Goal: Task Accomplishment & Management: Manage account settings

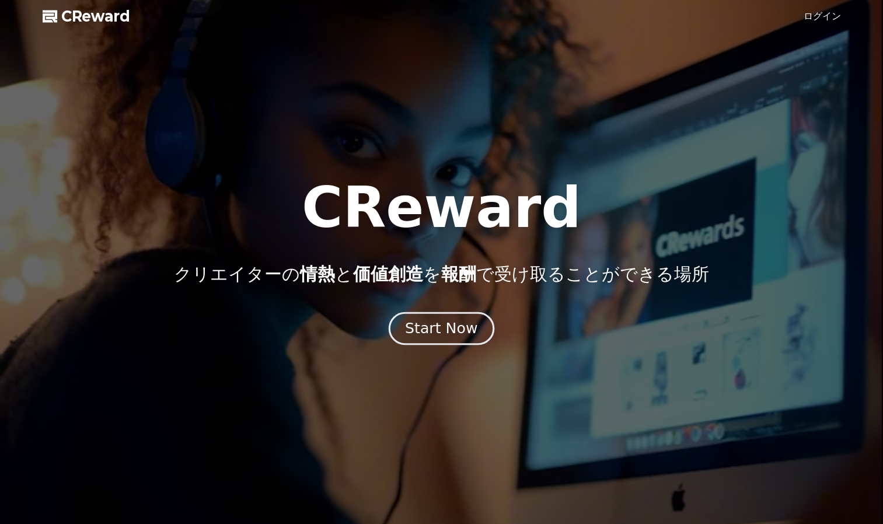
drag, startPoint x: 0, startPoint y: 0, endPoint x: 455, endPoint y: 332, distance: 563.3
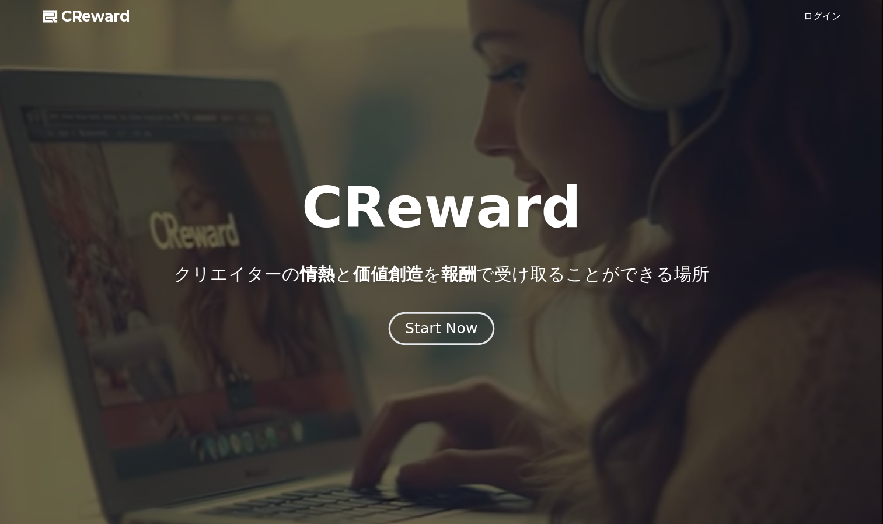
click at [455, 332] on div "Start Now" at bounding box center [441, 329] width 72 height 20
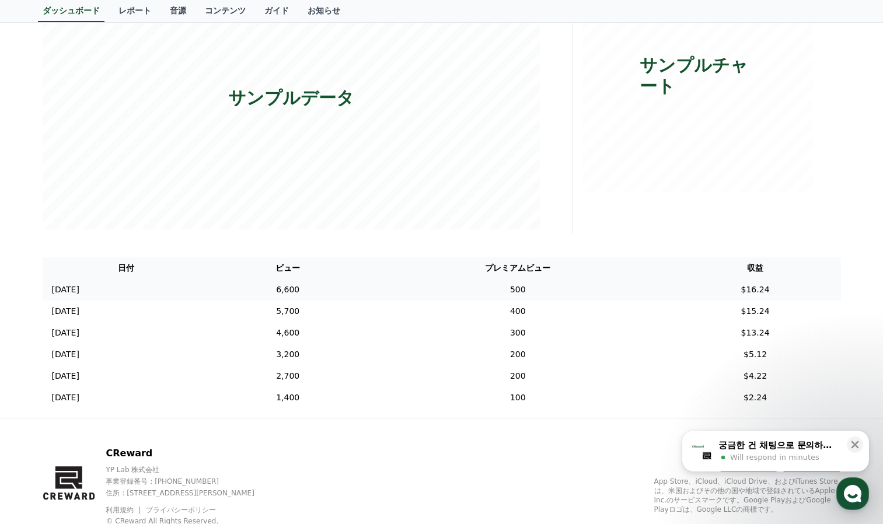
scroll to position [233, 0]
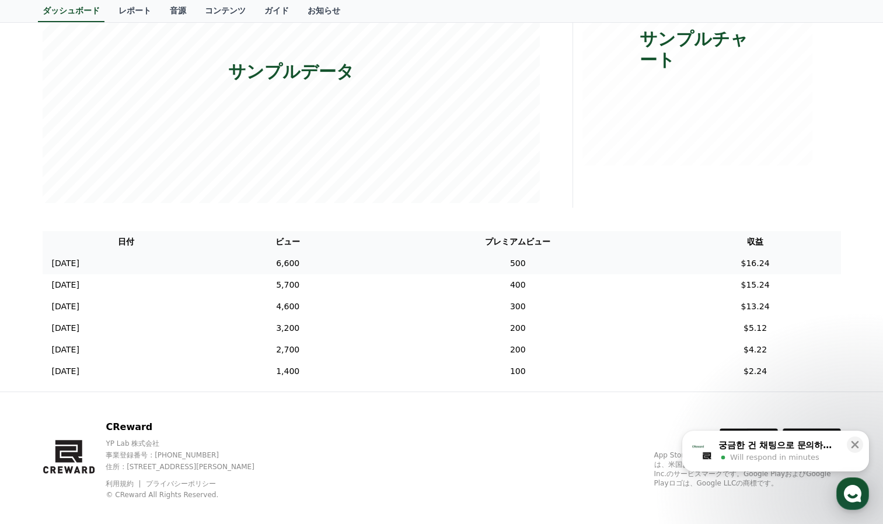
click at [288, 261] on td "6,600" at bounding box center [287, 264] width 156 height 22
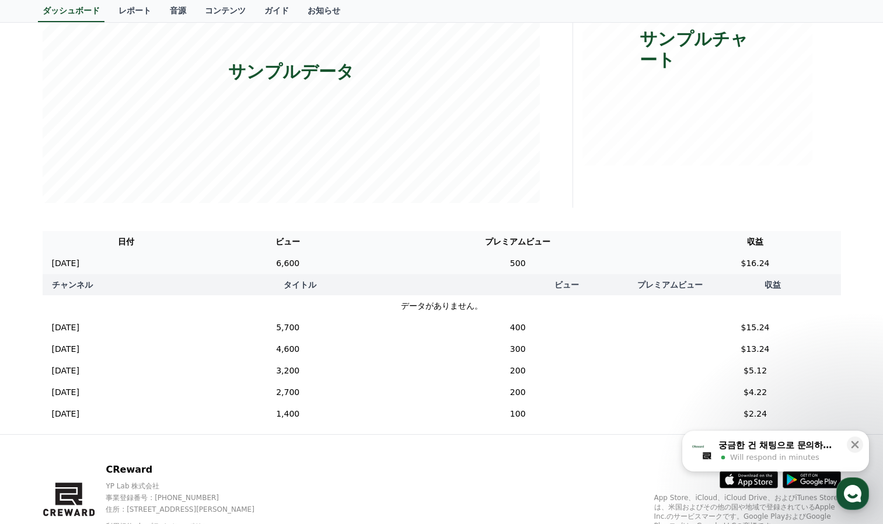
click at [290, 263] on td "6,600" at bounding box center [287, 264] width 156 height 22
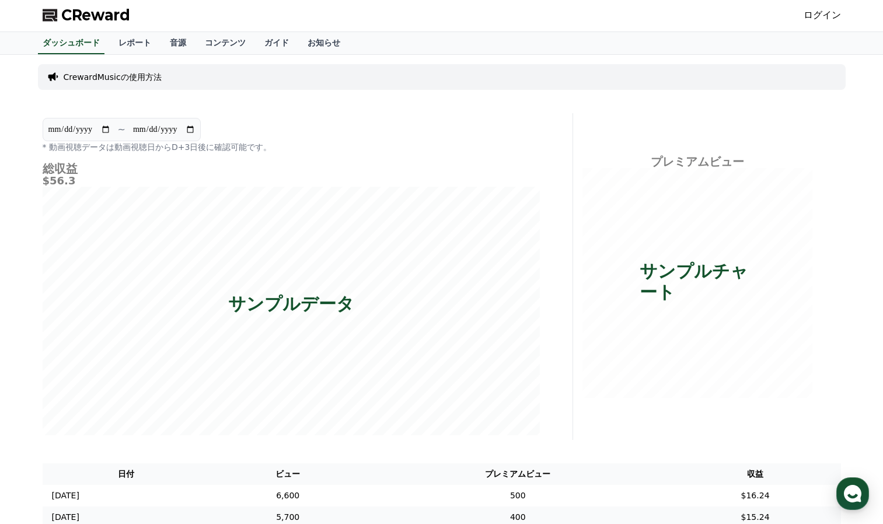
scroll to position [0, 0]
click at [195, 135] on input "**********" at bounding box center [163, 130] width 63 height 13
click at [285, 135] on div "**********" at bounding box center [291, 136] width 497 height 35
click at [124, 45] on link "レポート" at bounding box center [134, 44] width 51 height 22
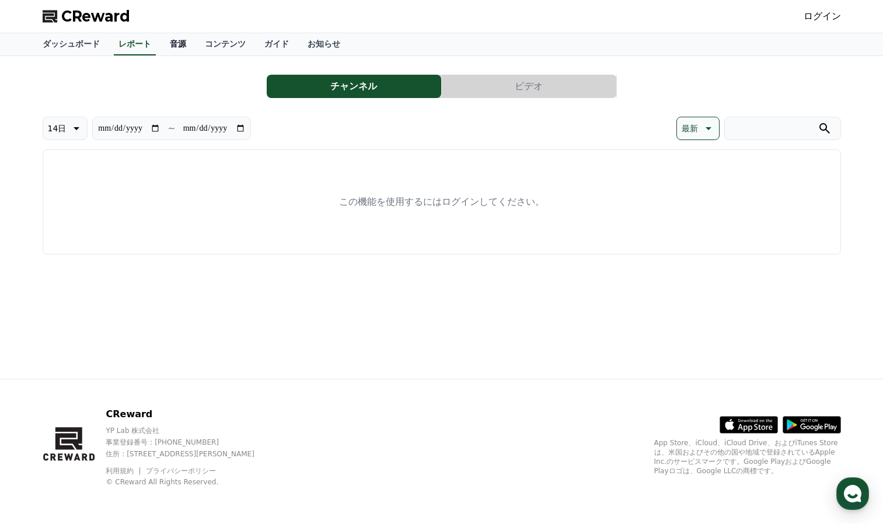
click at [160, 47] on link "音源" at bounding box center [177, 44] width 35 height 22
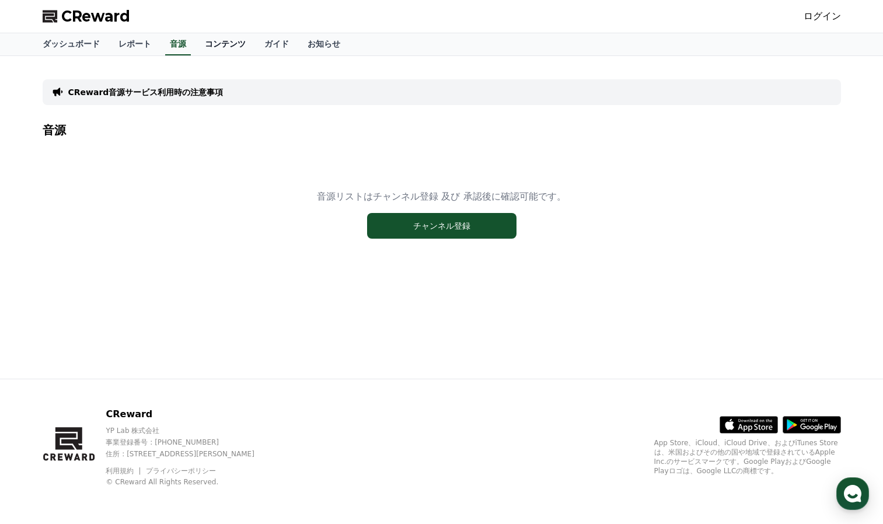
click at [195, 49] on link "コンテンツ" at bounding box center [225, 44] width 60 height 22
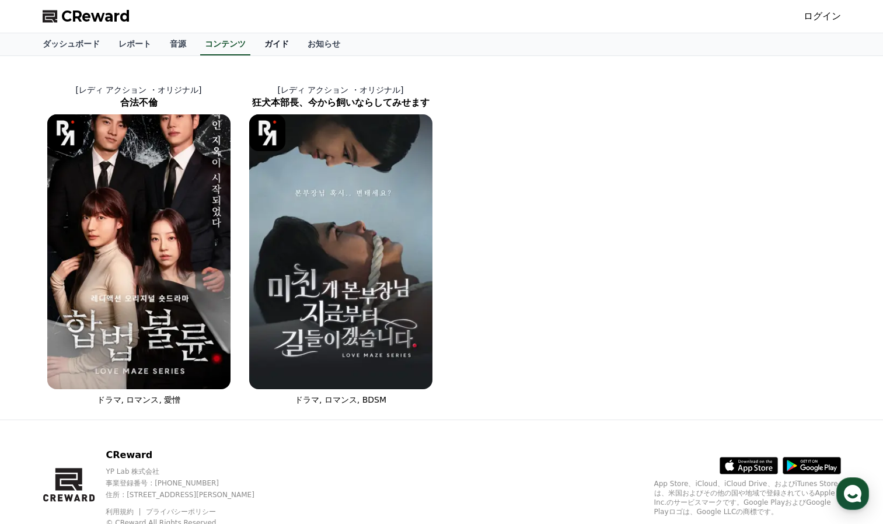
click at [255, 46] on link "ガイド" at bounding box center [276, 44] width 43 height 22
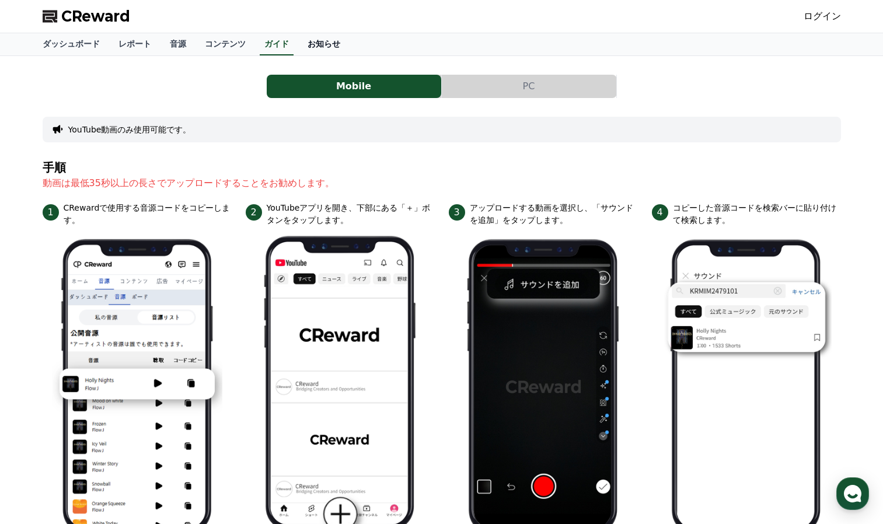
click at [298, 46] on link "お知らせ" at bounding box center [323, 44] width 51 height 22
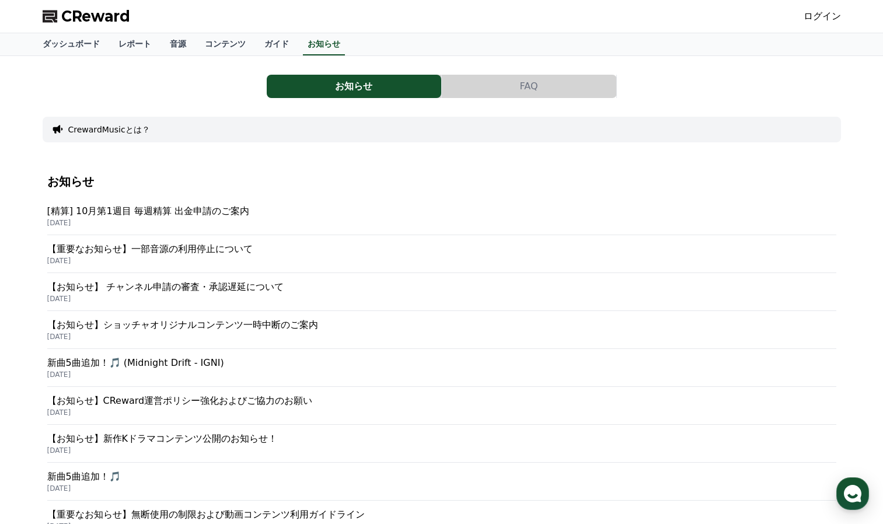
click at [169, 210] on p "[精算] 10月第1週目 毎週精算 出金申請のご案内" at bounding box center [441, 211] width 789 height 14
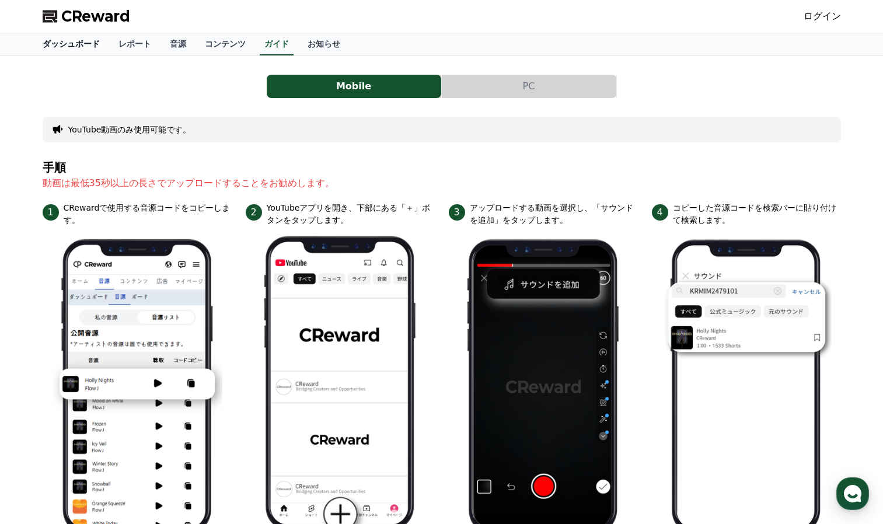
click at [61, 48] on link "ダッシュボード" at bounding box center [71, 44] width 76 height 22
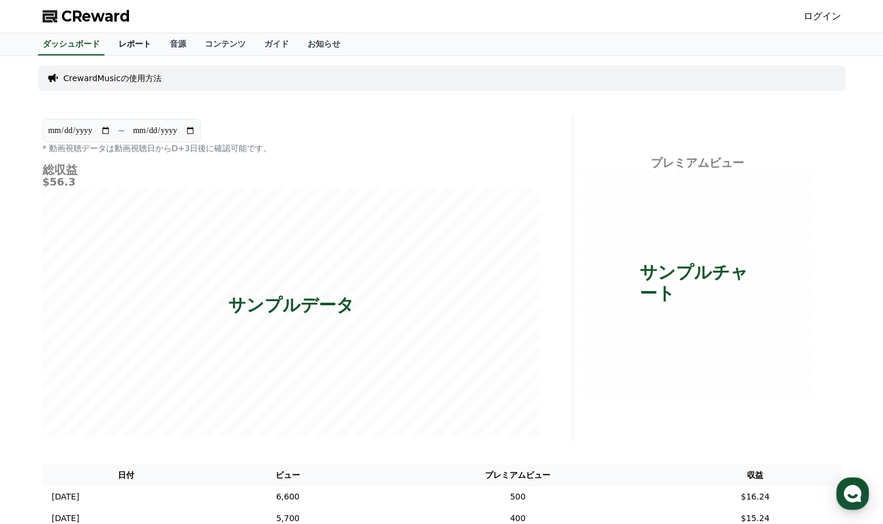
click at [116, 48] on link "レポート" at bounding box center [134, 44] width 51 height 22
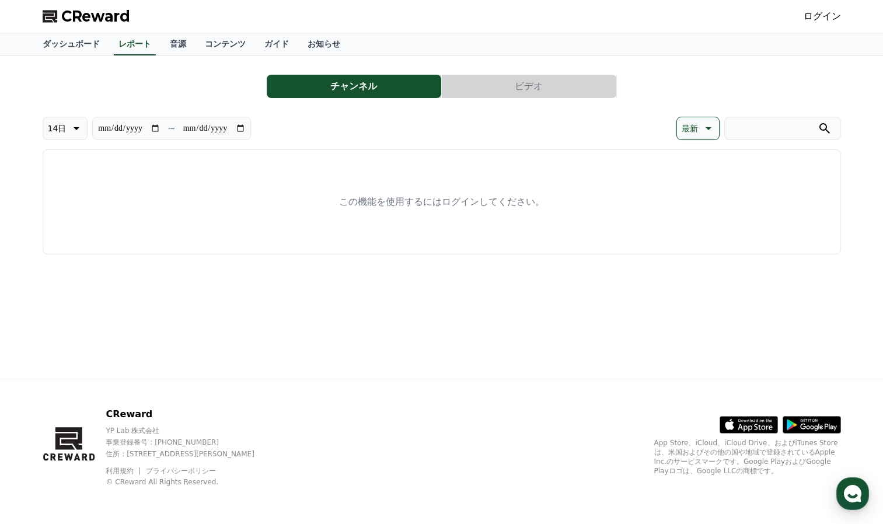
click at [484, 101] on div "**********" at bounding box center [442, 159] width 798 height 189
click at [482, 95] on button "ビデオ" at bounding box center [529, 86] width 174 height 23
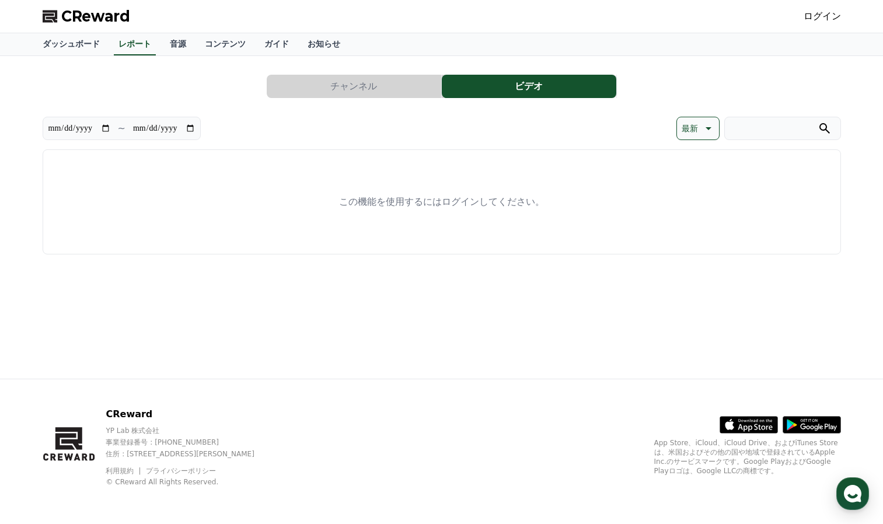
click at [403, 92] on button "チャンネル" at bounding box center [354, 86] width 174 height 23
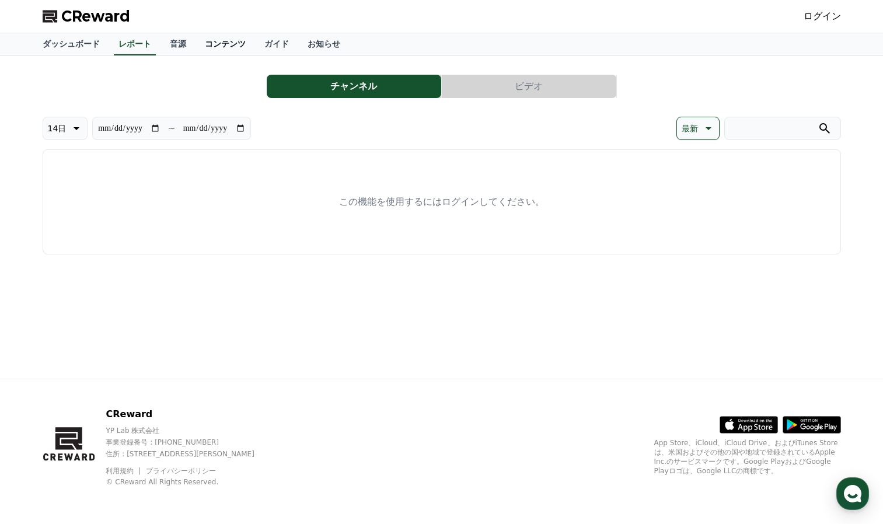
click at [195, 46] on link "コンテンツ" at bounding box center [225, 44] width 60 height 22
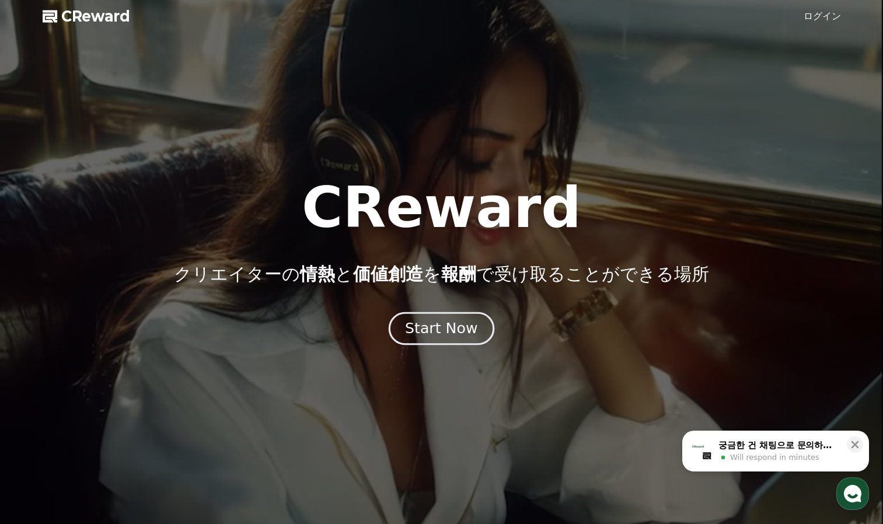
click at [419, 319] on div "Start Now" at bounding box center [441, 329] width 72 height 20
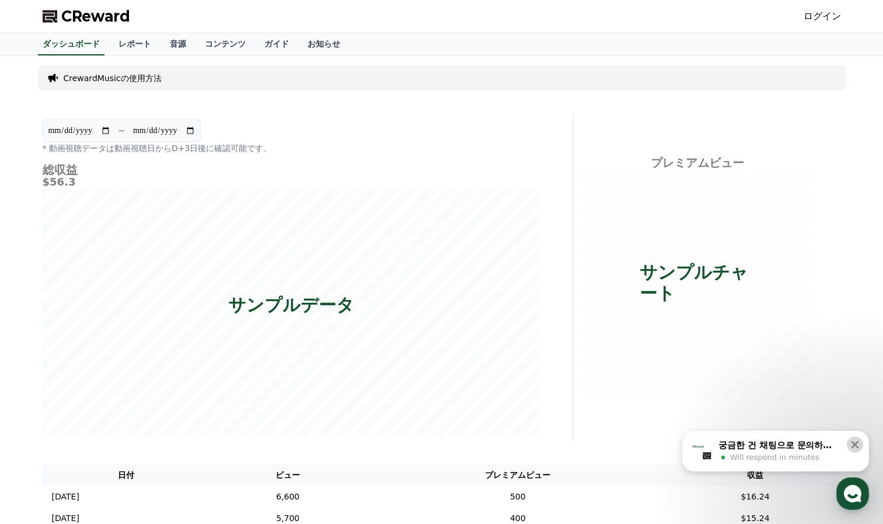
click at [852, 444] on icon at bounding box center [855, 445] width 12 height 12
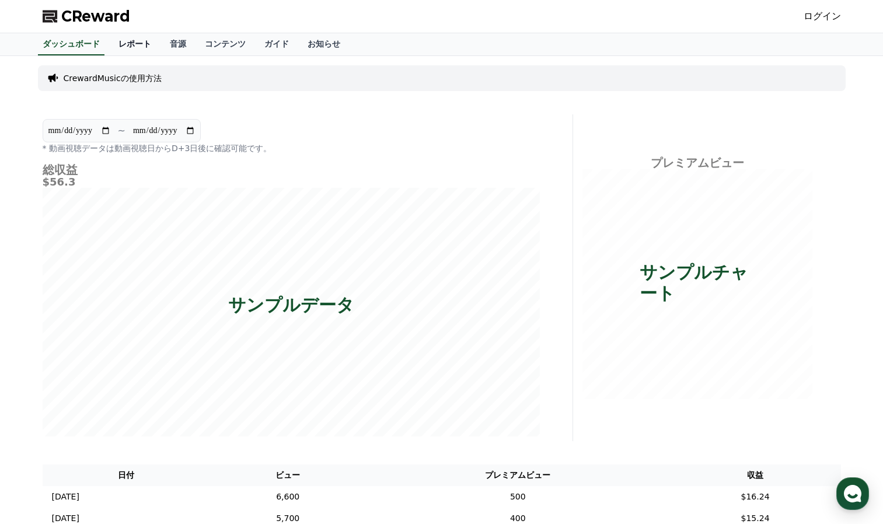
click at [109, 50] on link "レポート" at bounding box center [134, 44] width 51 height 22
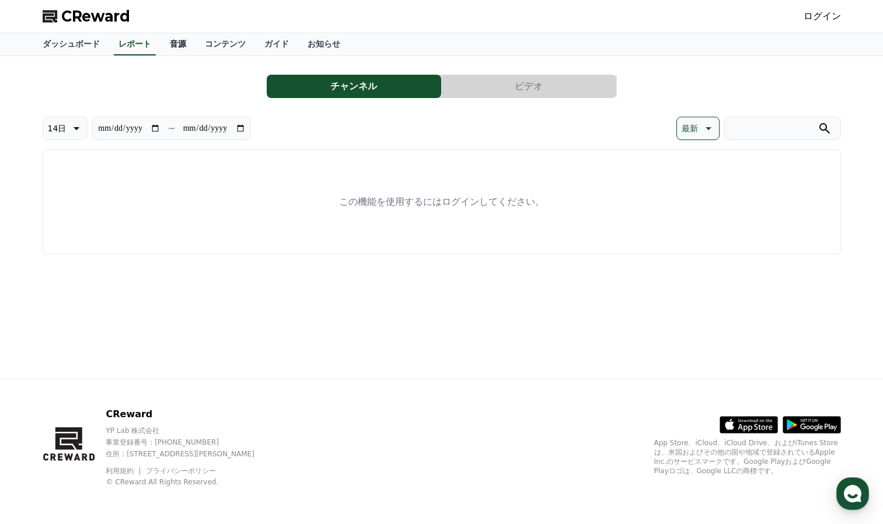
click at [160, 43] on link "音源" at bounding box center [177, 44] width 35 height 22
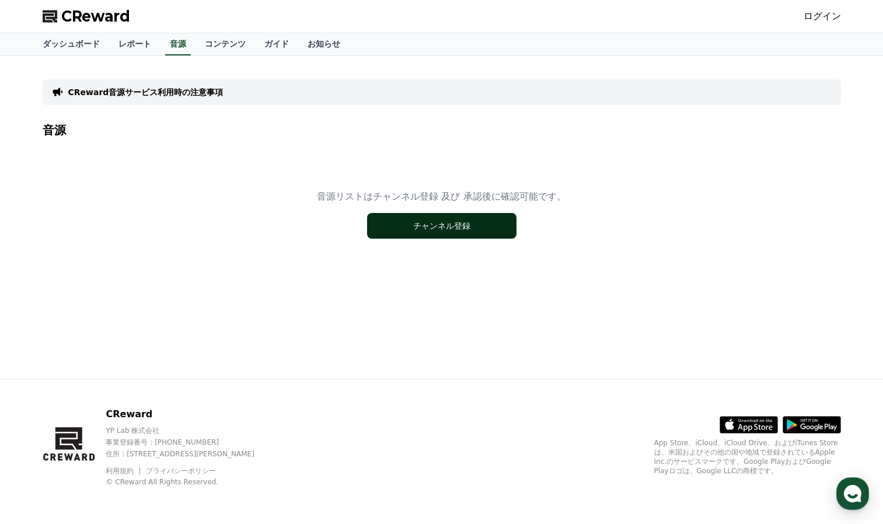
click at [403, 224] on button "チャンネル登録" at bounding box center [441, 226] width 149 height 26
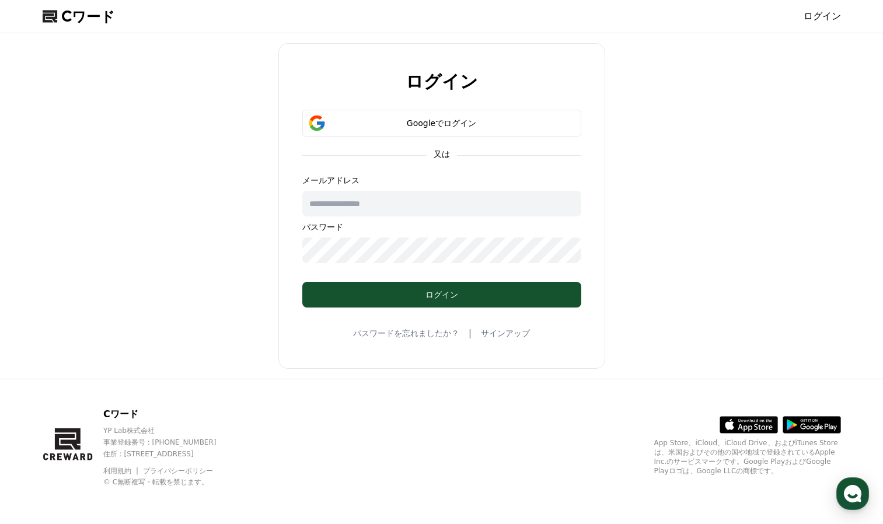
click at [377, 209] on input "text" at bounding box center [441, 204] width 279 height 26
type input "**********"
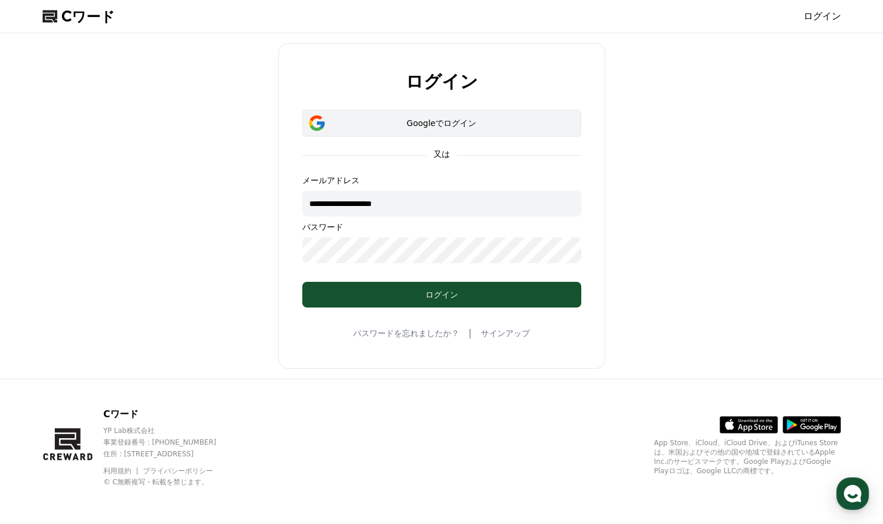
click at [454, 125] on font "Googleでログイン" at bounding box center [441, 122] width 69 height 9
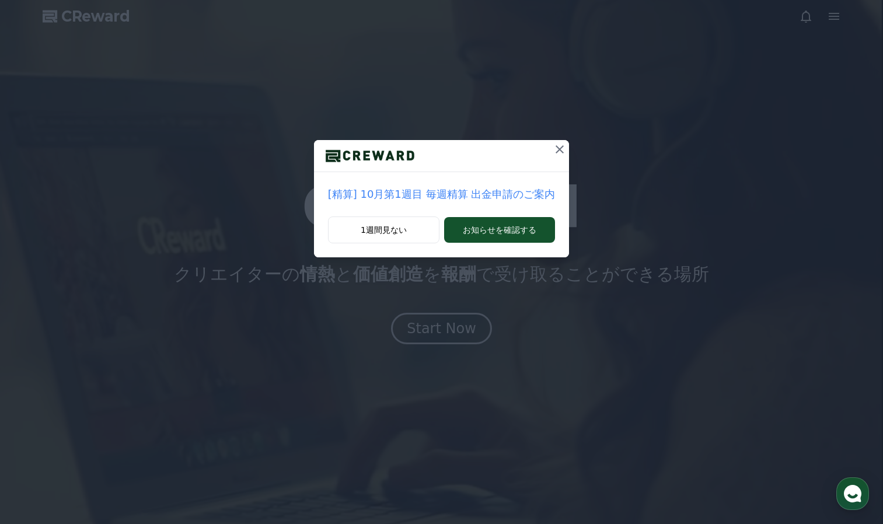
click at [555, 146] on icon at bounding box center [559, 149] width 8 height 8
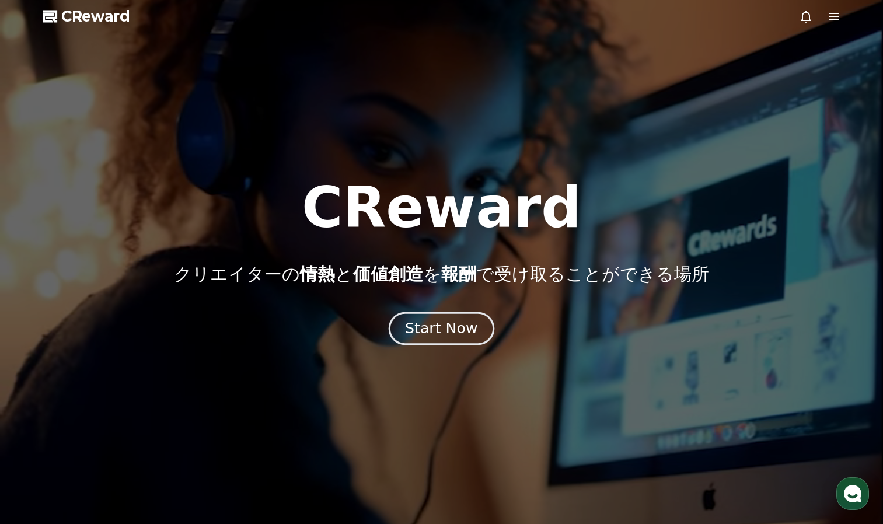
click at [439, 337] on div "Start Now" at bounding box center [441, 329] width 72 height 20
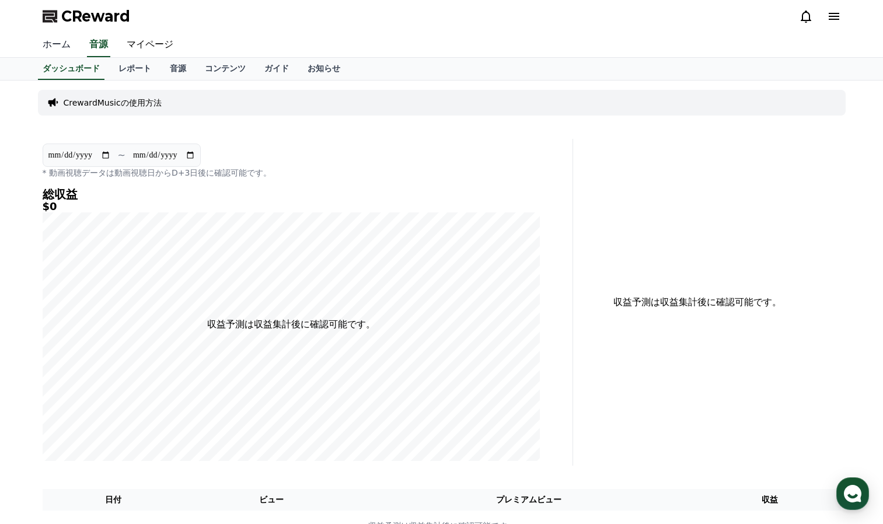
click at [47, 43] on link "ホーム" at bounding box center [56, 45] width 47 height 25
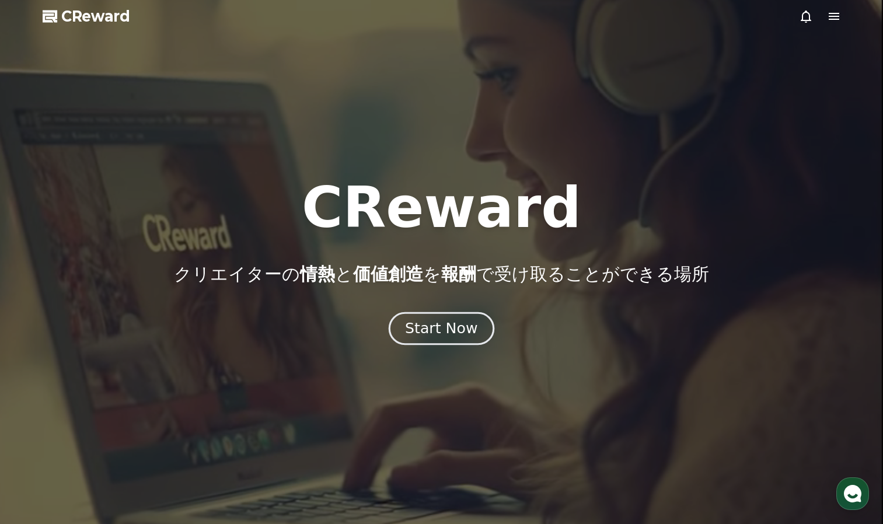
click at [423, 339] on button "Start Now" at bounding box center [442, 328] width 106 height 33
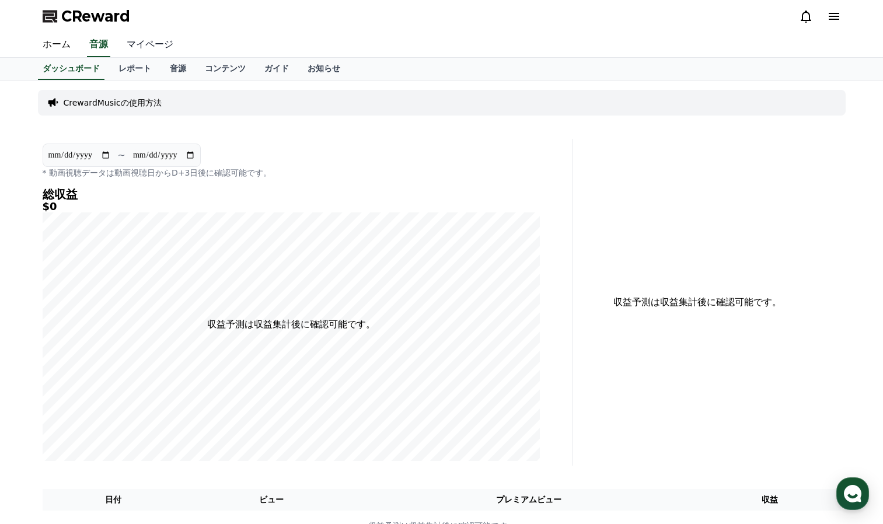
click at [135, 43] on link "マイページ" at bounding box center [149, 45] width 65 height 25
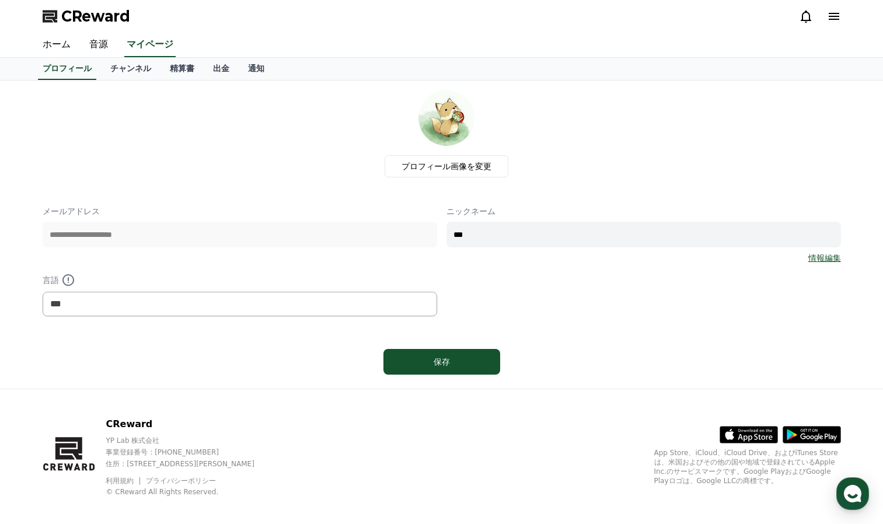
scroll to position [10, 0]
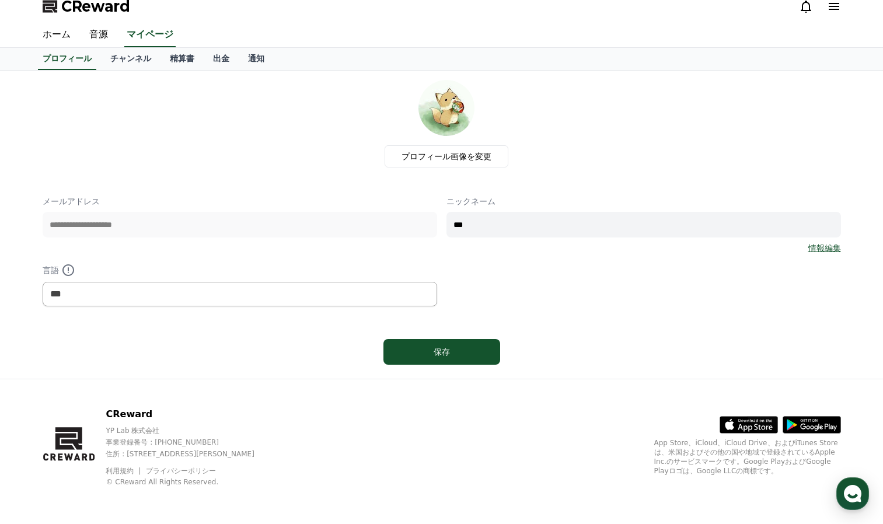
click at [832, 249] on link "情報編集" at bounding box center [824, 248] width 33 height 12
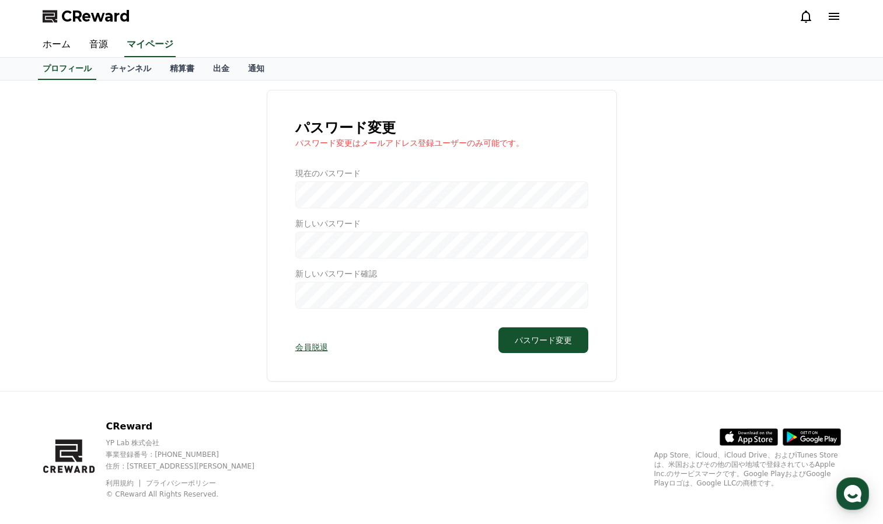
click at [333, 190] on div at bounding box center [441, 237] width 293 height 141
click at [114, 74] on link "チャンネル" at bounding box center [131, 69] width 60 height 22
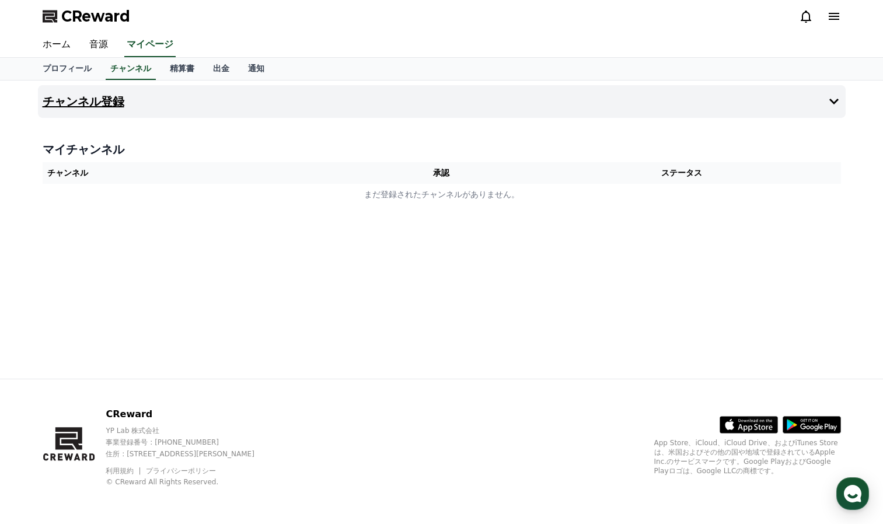
click at [86, 101] on h4 "チャンネル登録" at bounding box center [84, 101] width 82 height 13
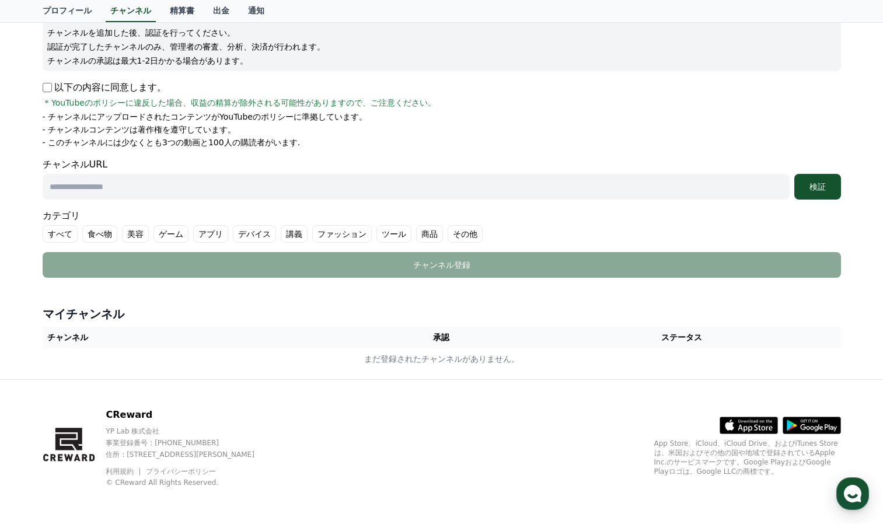
scroll to position [153, 0]
click at [135, 189] on input "text" at bounding box center [416, 186] width 747 height 26
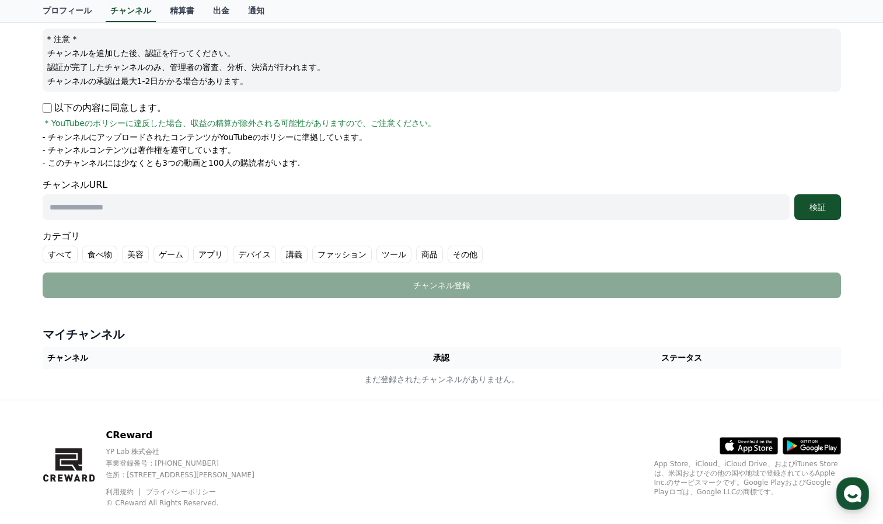
scroll to position [95, 0]
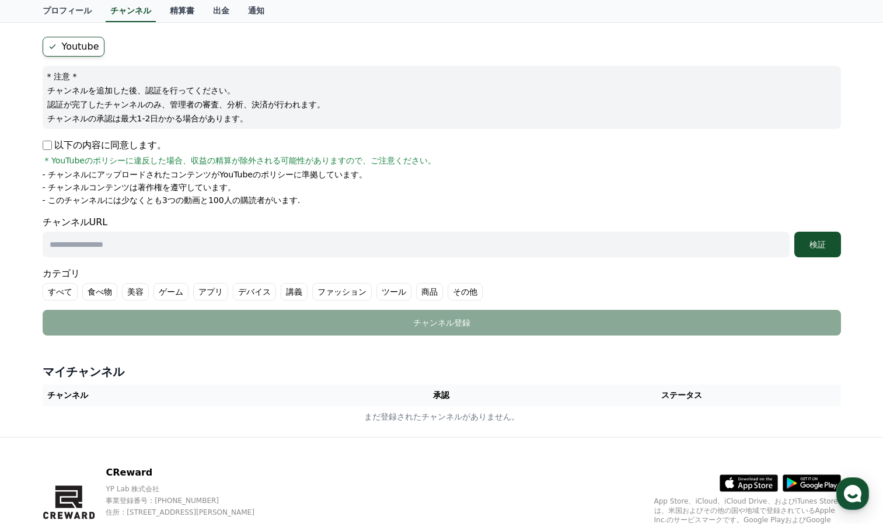
click at [100, 235] on input "text" at bounding box center [416, 245] width 747 height 26
paste input "**********"
click at [828, 248] on div "検証" at bounding box center [817, 245] width 37 height 12
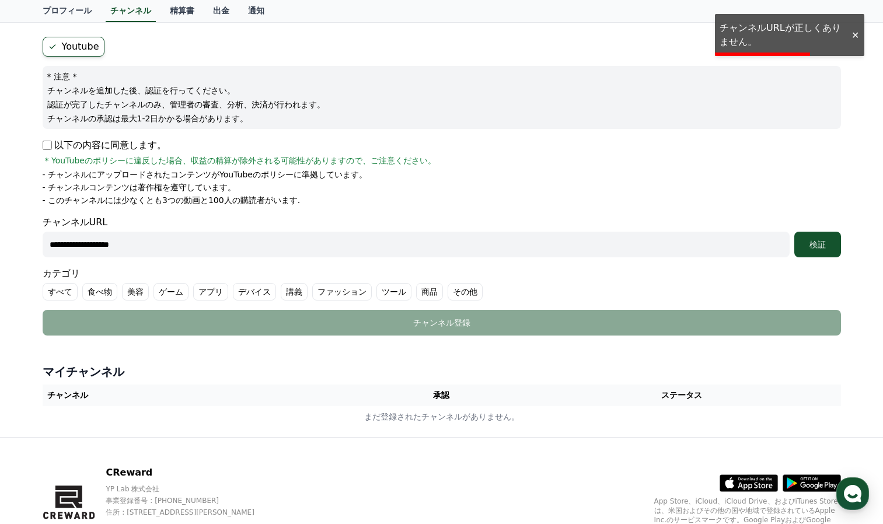
click at [849, 34] on div at bounding box center [854, 35] width 19 height 11
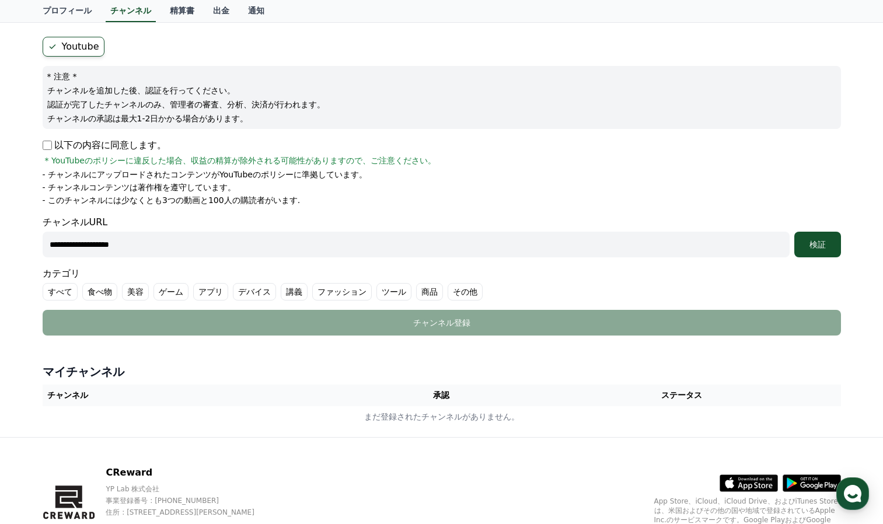
click at [209, 247] on input "**********" at bounding box center [416, 245] width 747 height 26
type input "*"
click at [177, 246] on input "text" at bounding box center [416, 245] width 747 height 26
paste input "**********"
type input "**********"
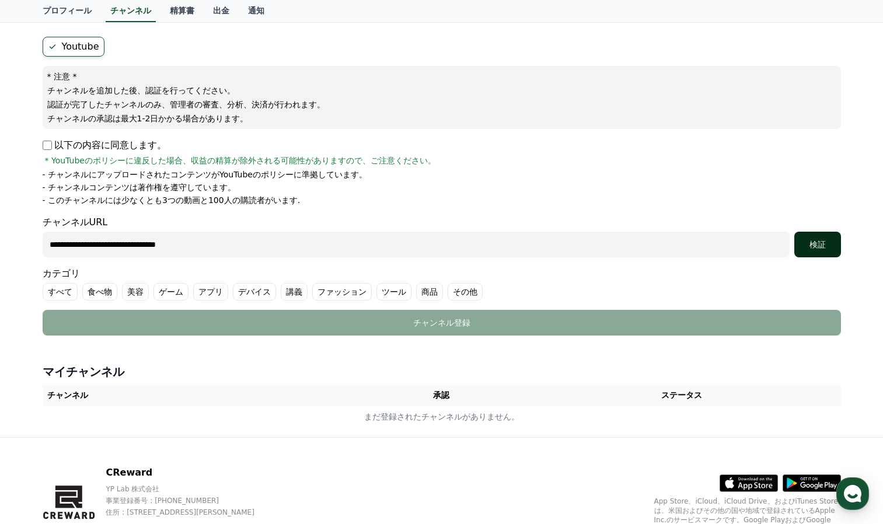
click at [824, 242] on div "検証" at bounding box center [817, 245] width 37 height 12
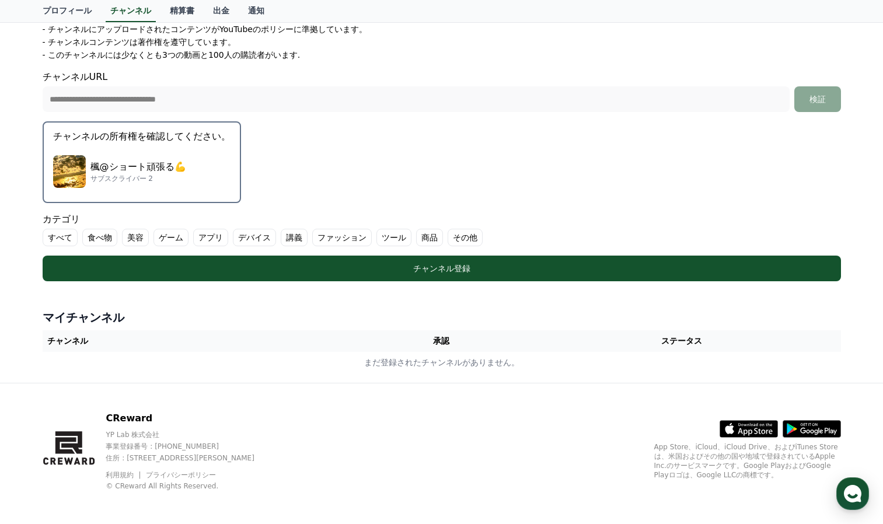
scroll to position [244, 0]
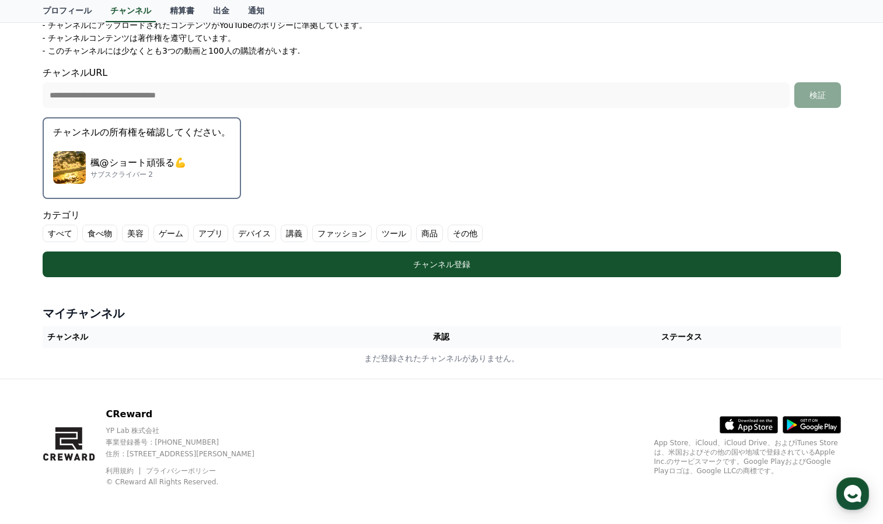
click at [177, 165] on div "楓@ショート頑張る💪 サブスクライバー 2" at bounding box center [141, 167] width 177 height 47
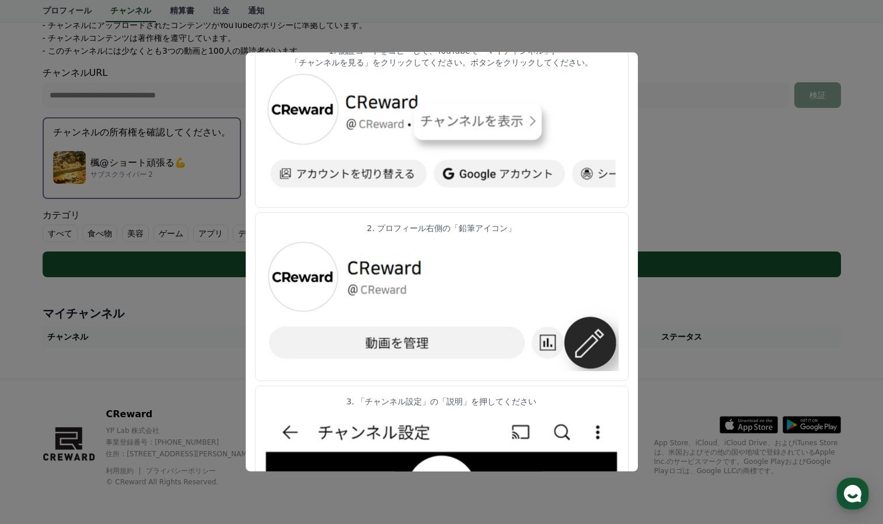
scroll to position [117, 0]
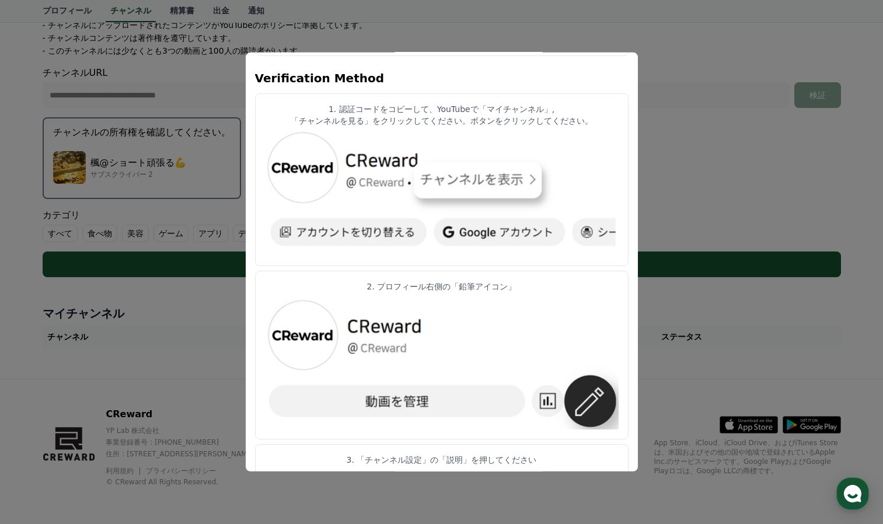
click at [456, 181] on img "modal" at bounding box center [442, 193] width 354 height 125
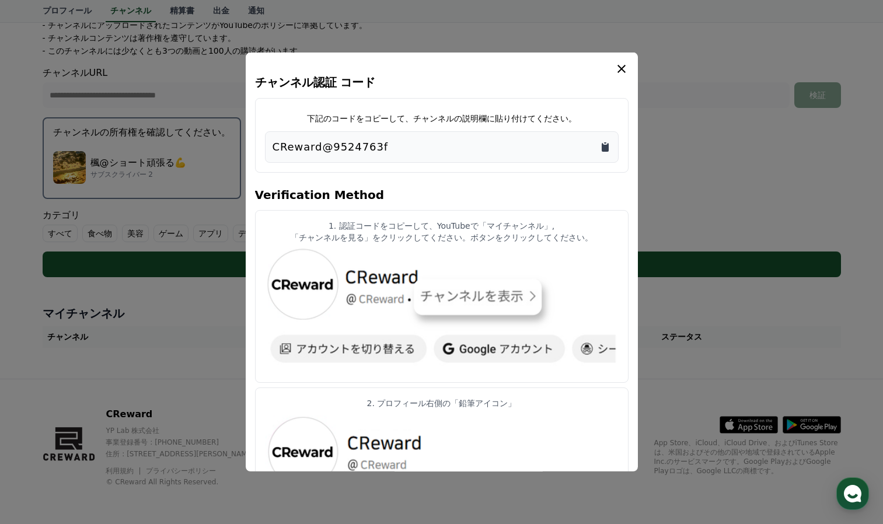
click at [607, 148] on icon "Copy to clipboard" at bounding box center [605, 147] width 7 height 9
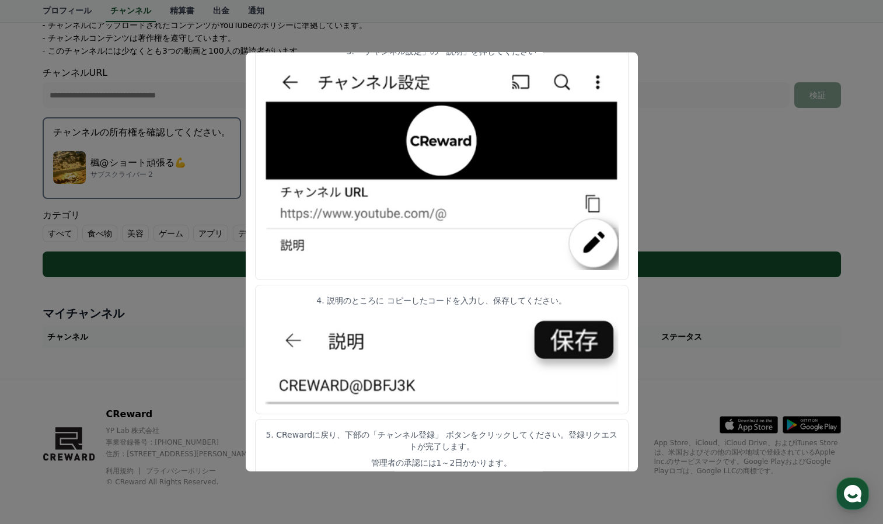
scroll to position [530, 0]
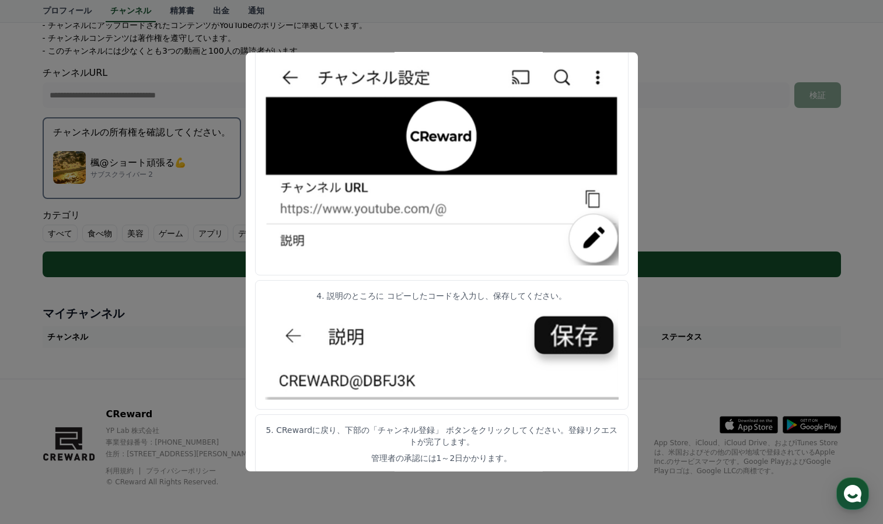
click at [775, 147] on button "close modal" at bounding box center [441, 262] width 883 height 524
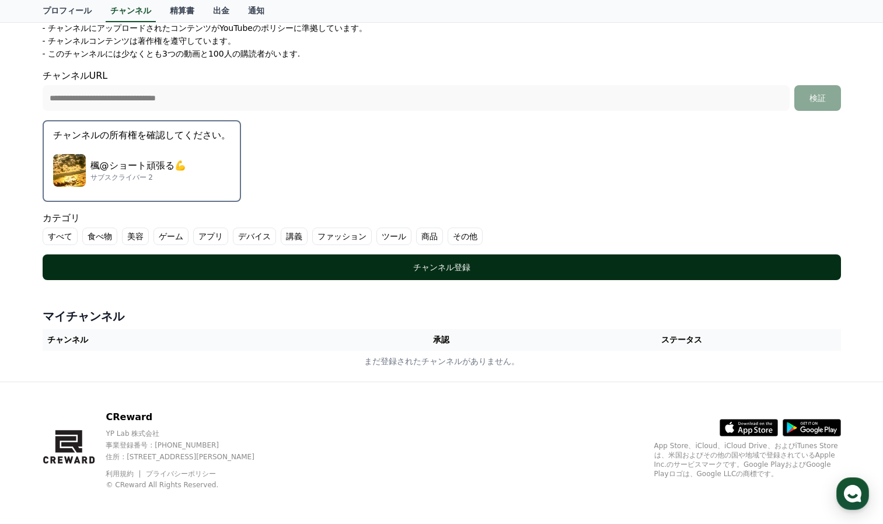
scroll to position [244, 0]
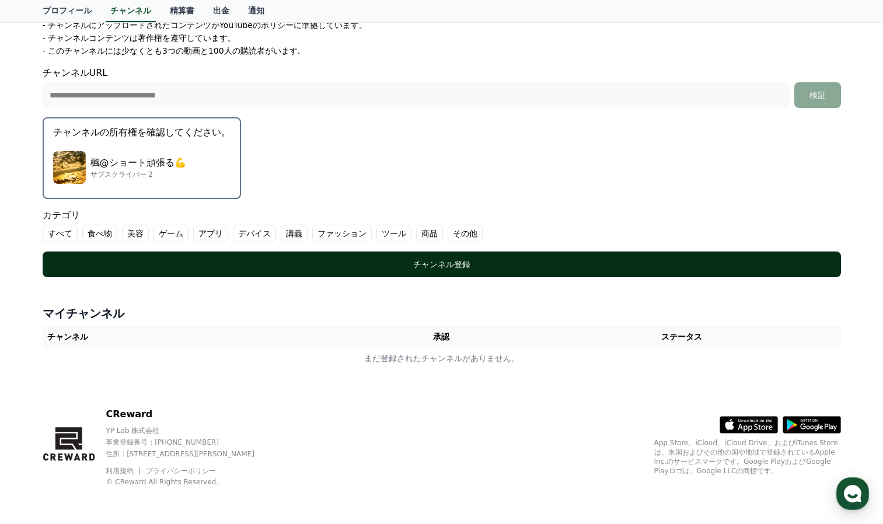
click at [467, 268] on div "チャンネル登録" at bounding box center [441, 264] width 751 height 12
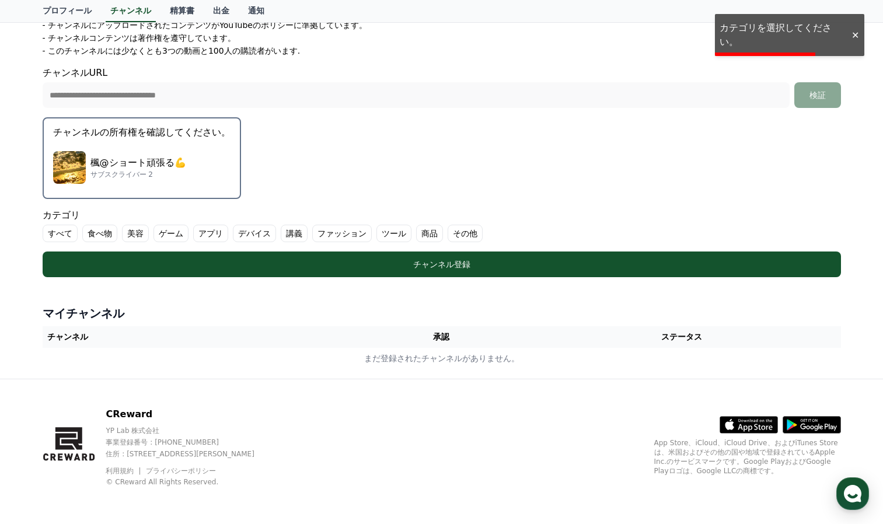
click at [855, 39] on div "**********" at bounding box center [441, 107] width 883 height 543
click at [856, 31] on div at bounding box center [854, 35] width 19 height 11
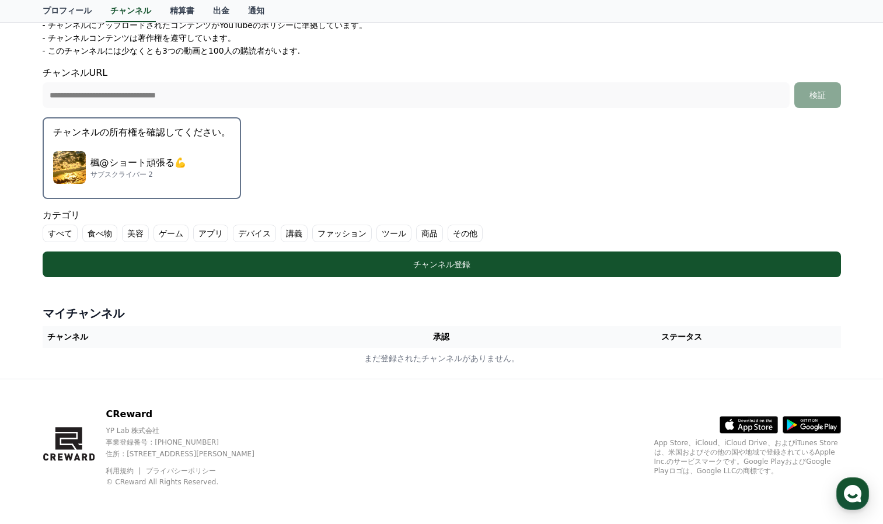
click at [447, 230] on label "その他" at bounding box center [464, 234] width 35 height 18
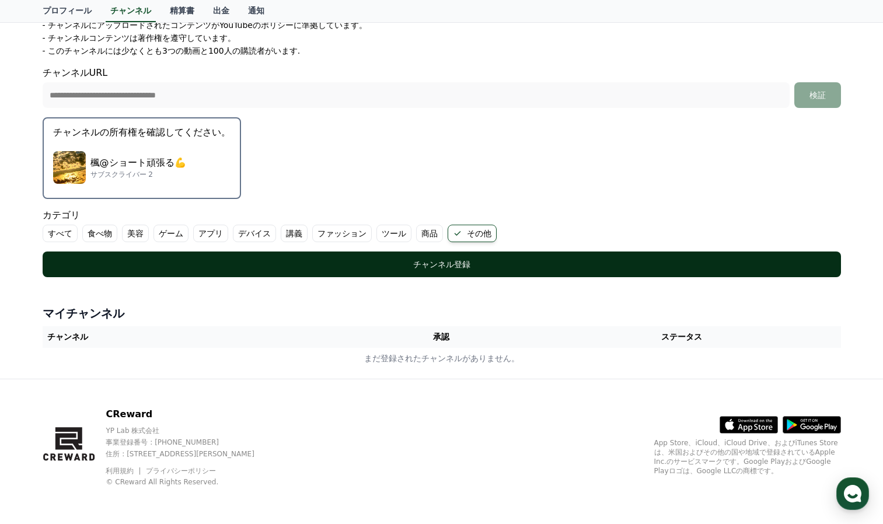
click at [132, 268] on div "チャンネル登録" at bounding box center [441, 264] width 751 height 12
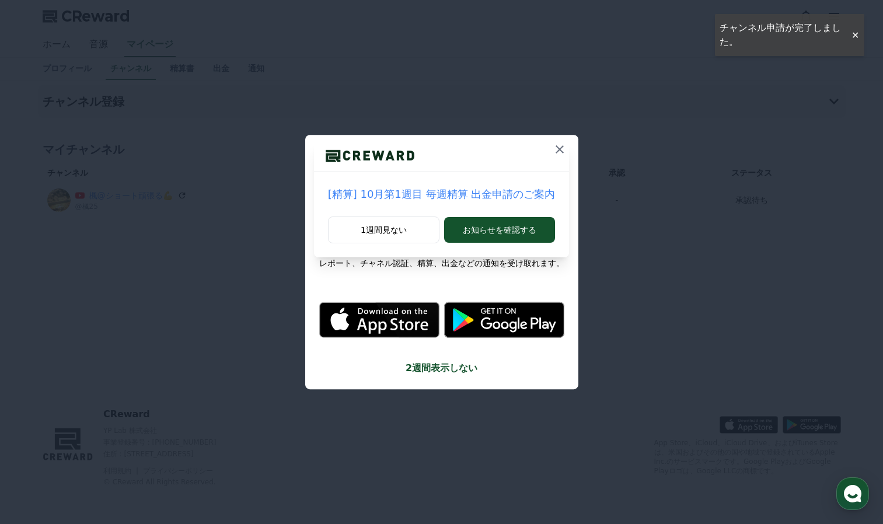
click at [554, 143] on icon at bounding box center [560, 149] width 14 height 14
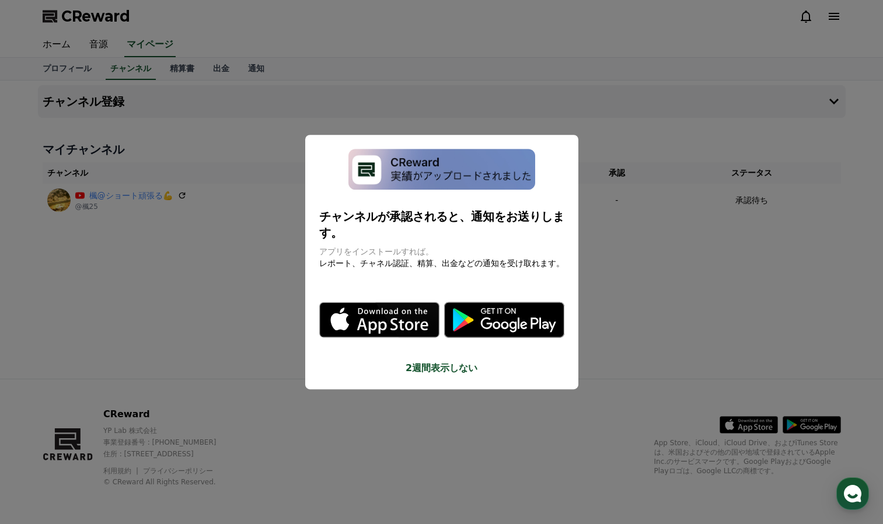
click at [459, 181] on img "modal" at bounding box center [441, 169] width 187 height 41
click at [393, 260] on icon "modal" at bounding box center [379, 320] width 120 height 120
